Goal: Task Accomplishment & Management: Manage account settings

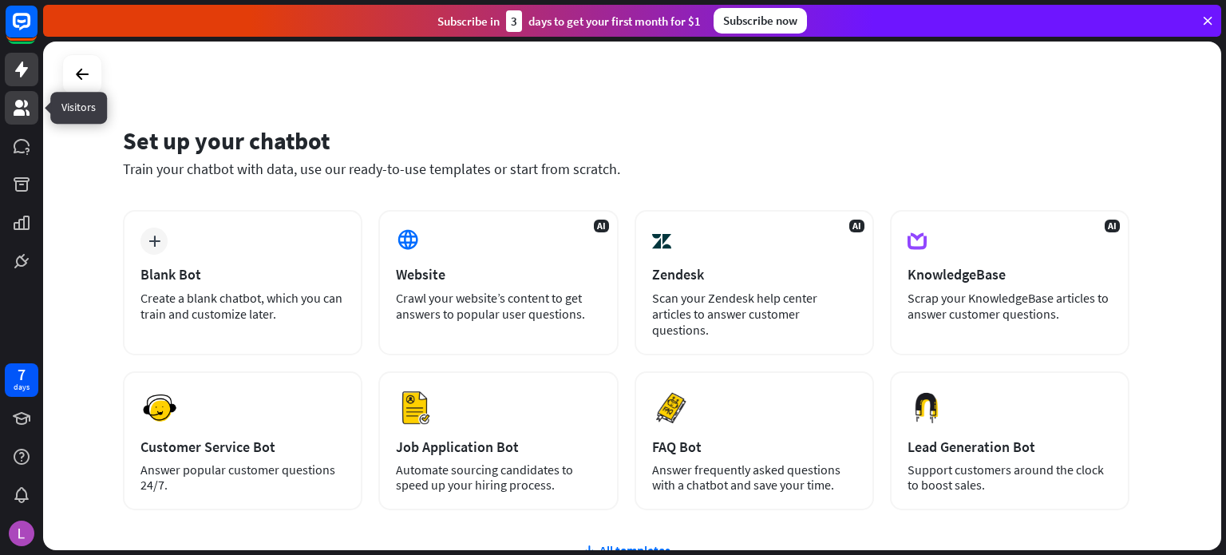
click at [26, 101] on icon at bounding box center [22, 108] width 16 height 16
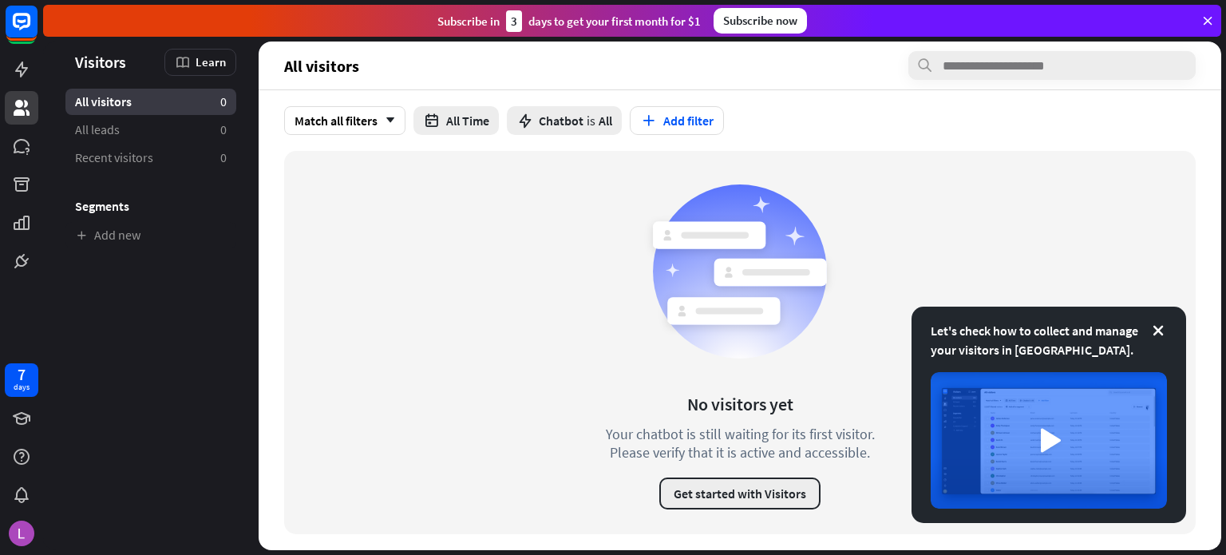
click at [690, 504] on button "Get started with Visitors" at bounding box center [739, 493] width 161 height 32
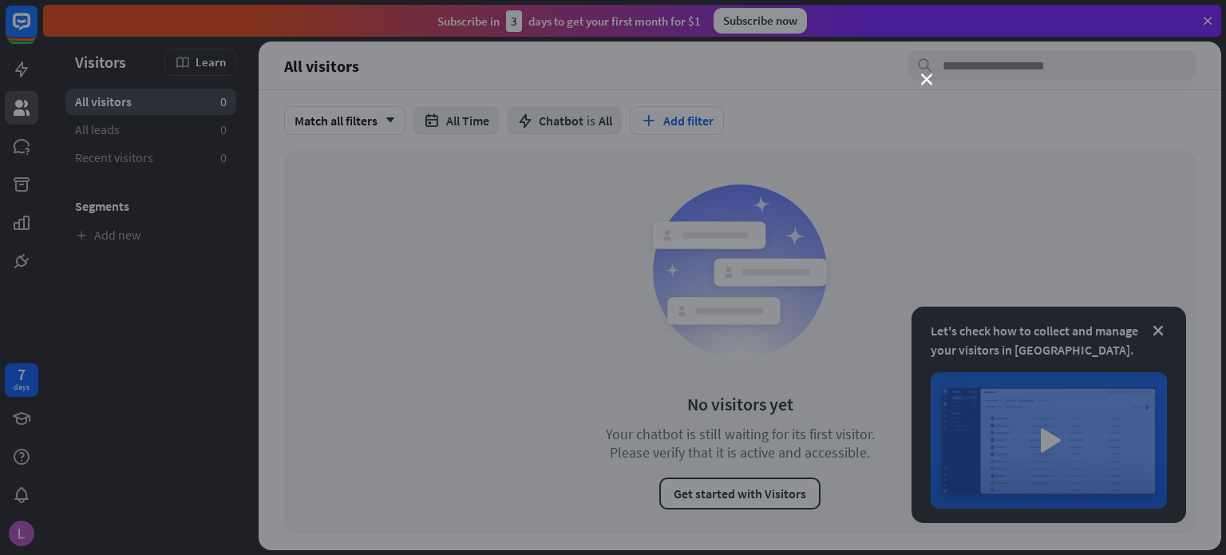
click at [918, 85] on div "close" at bounding box center [613, 277] width 1226 height 555
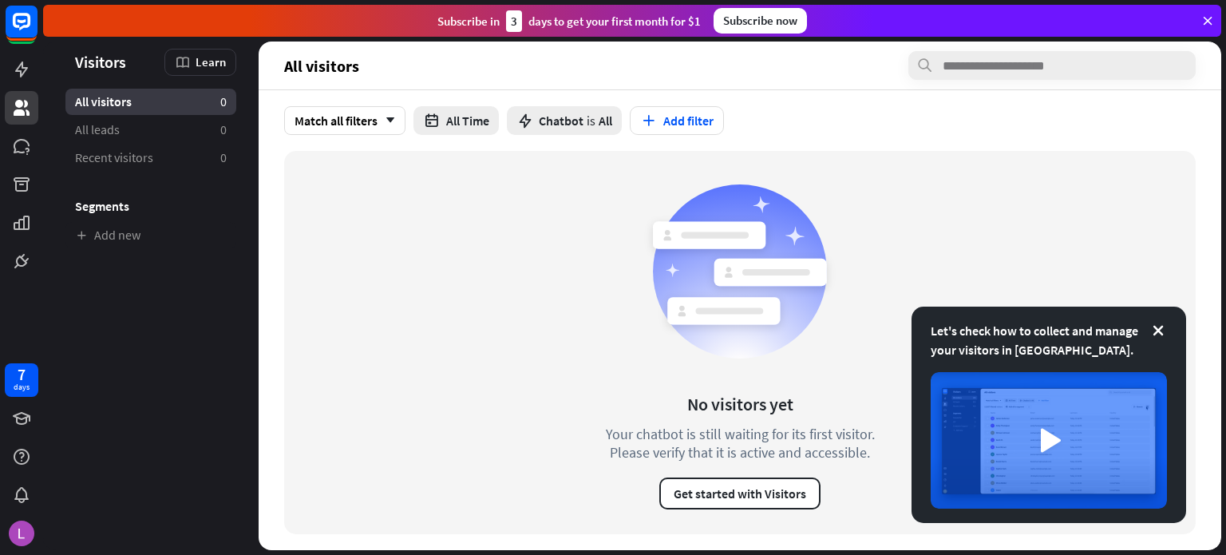
click at [740, 22] on div "Subscribe now" at bounding box center [759, 21] width 93 height 26
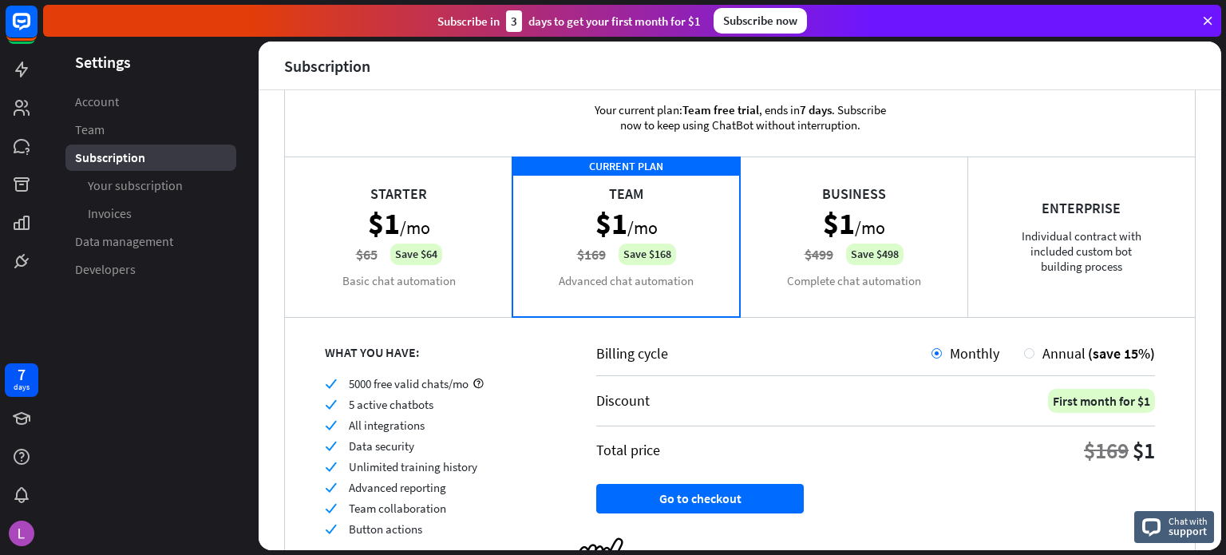
scroll to position [118, 0]
